Goal: Answer question/provide support: Answer question/provide support

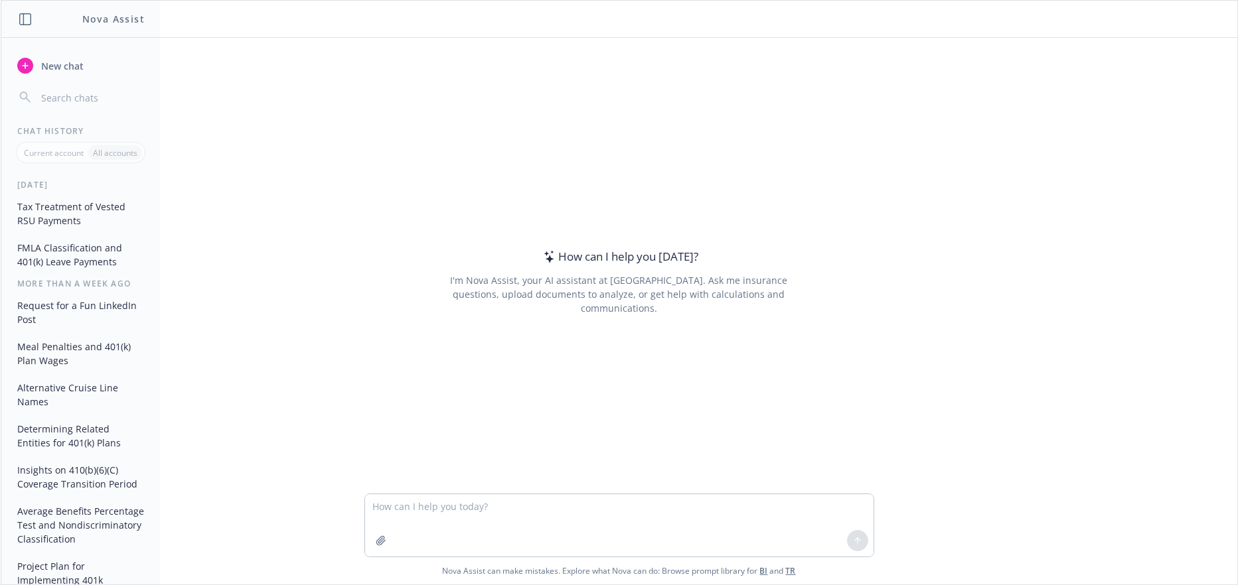
click at [385, 507] on textarea at bounding box center [619, 525] width 508 height 62
click at [418, 506] on textarea "Draft a discalimer for our CSA that" at bounding box center [619, 525] width 508 height 62
click at [532, 502] on textarea "Draft a disclaimer for our CSA that" at bounding box center [619, 525] width 508 height 62
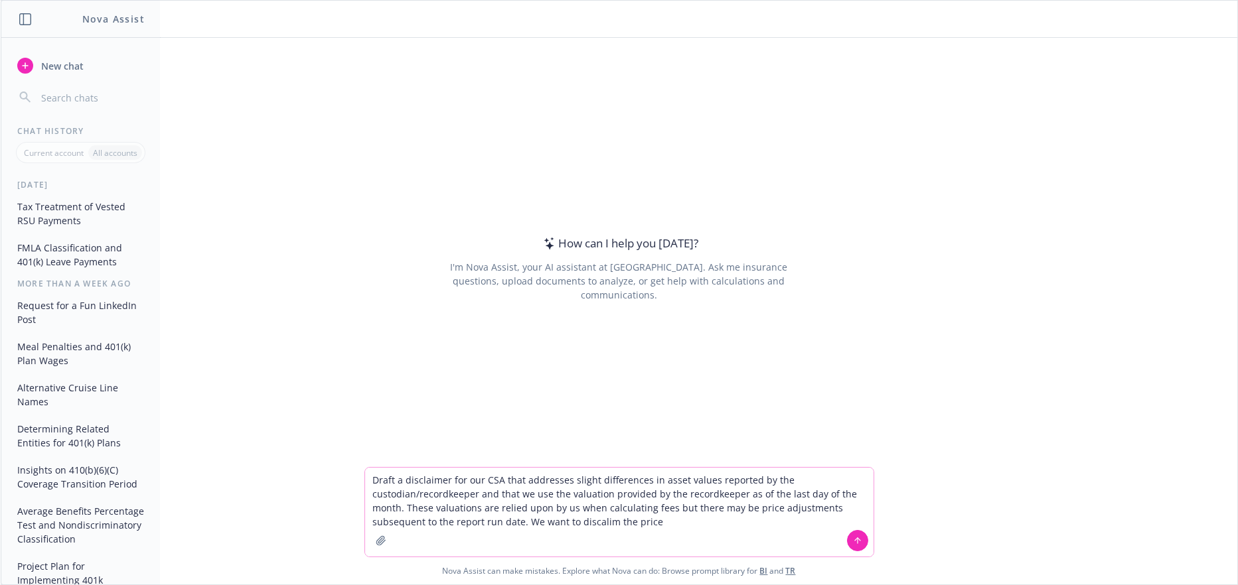
click at [590, 516] on textarea "Draft a disclaimer for our CSA that addresses slight differences in asset value…" at bounding box center [619, 512] width 508 height 89
click at [652, 521] on textarea "Draft a disclaimer for our CSA that addresses slight differences in asset value…" at bounding box center [619, 512] width 508 height 89
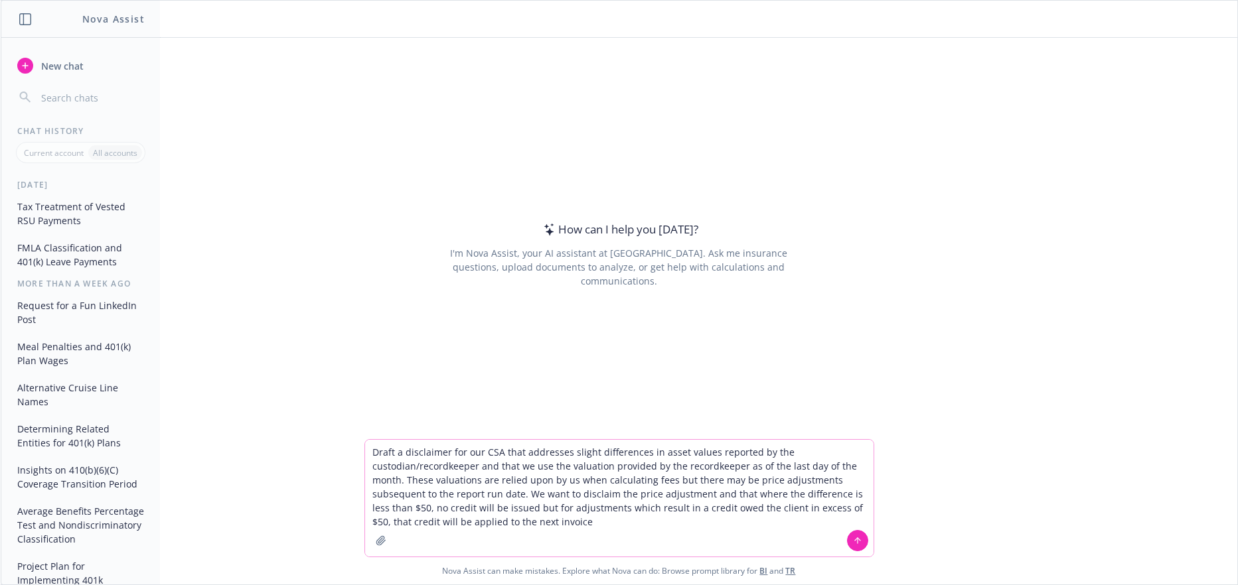
type textarea "Draft a disclaimer for our CSA that addresses slight differences in asset value…"
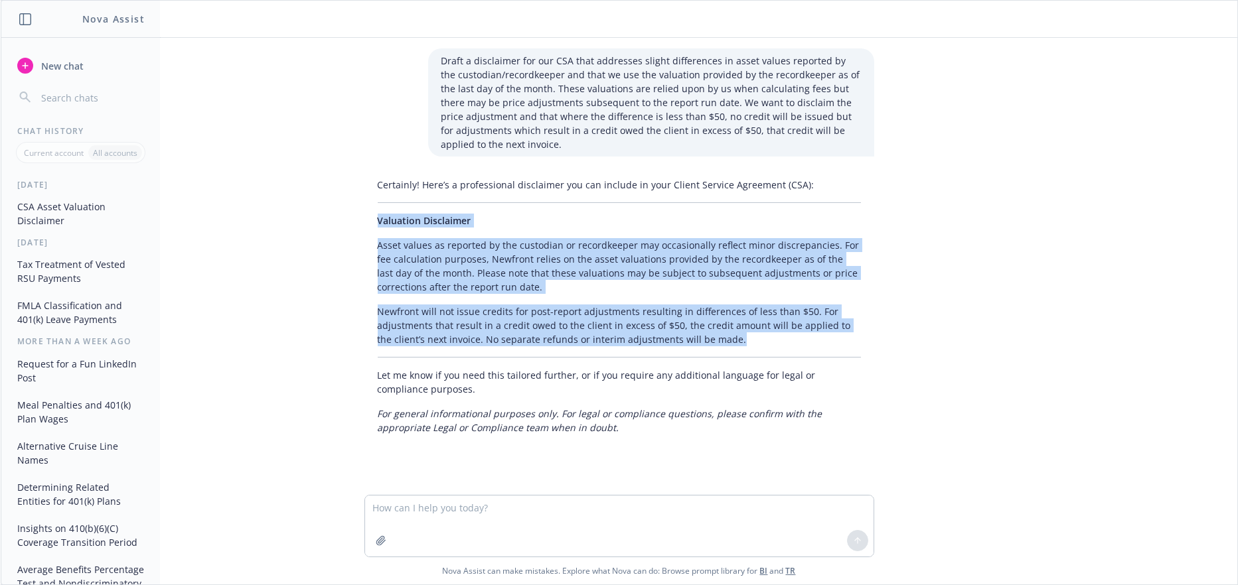
drag, startPoint x: 374, startPoint y: 219, endPoint x: 746, endPoint y: 345, distance: 393.6
click at [746, 348] on div "Certainly! Here’s a professional disclaimer you can include in your Client Serv…" at bounding box center [619, 306] width 510 height 267
copy div "Valuation Disclaimer Asset values as reported by the custodian or recordkeeper …"
